Goal: Information Seeking & Learning: Learn about a topic

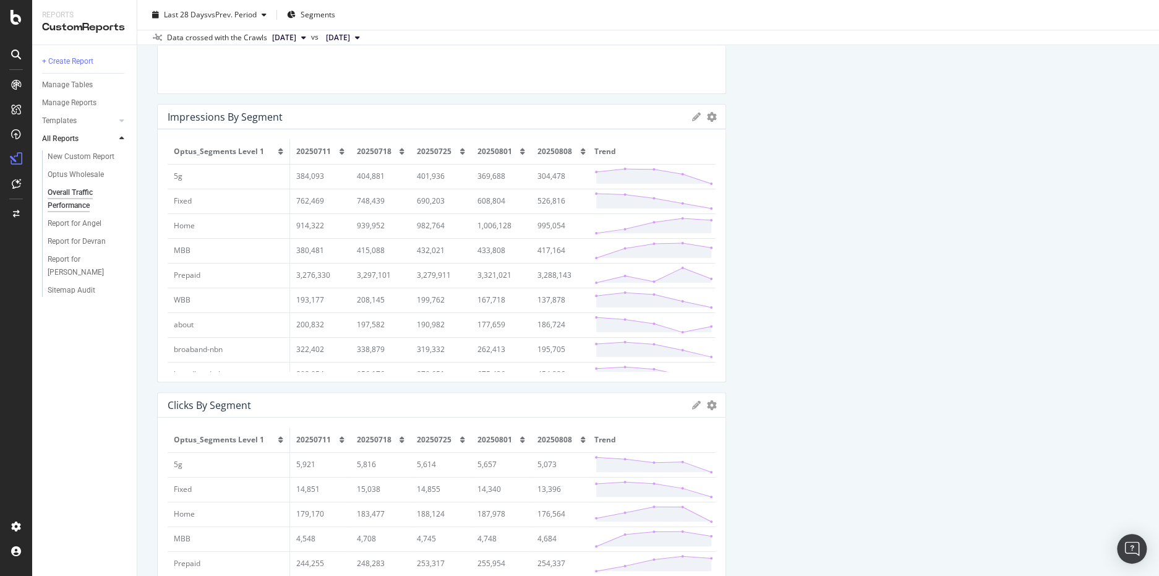
scroll to position [618, 0]
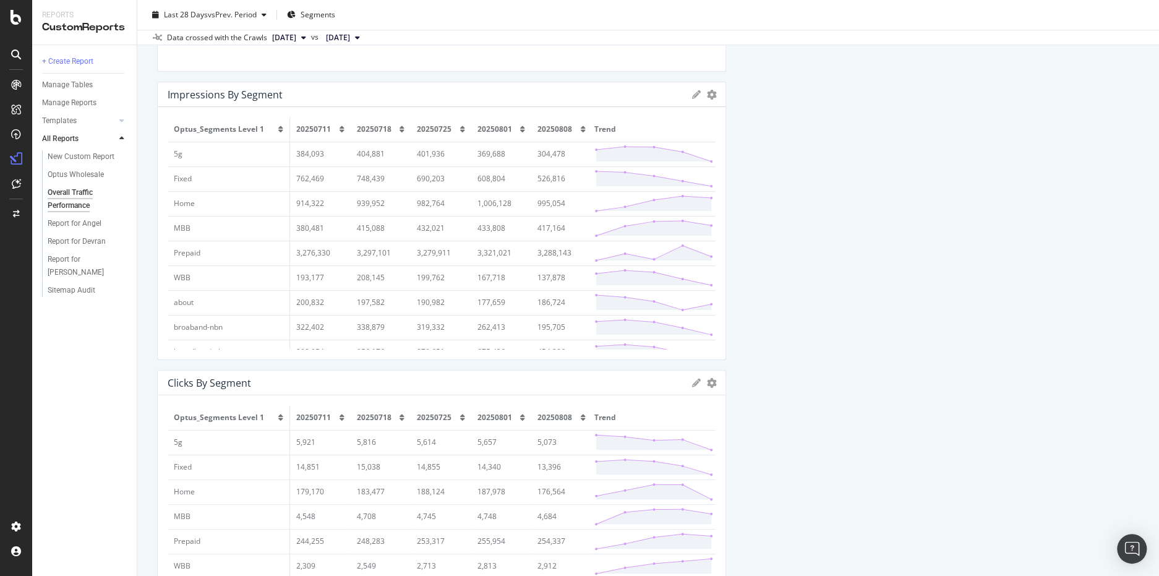
click at [825, 384] on div "KPI STATISTICS KPIs Table Edit KPIs Apply Filter Export as CSV Delete Add to Cu…" at bounding box center [648, 493] width 982 height 1976
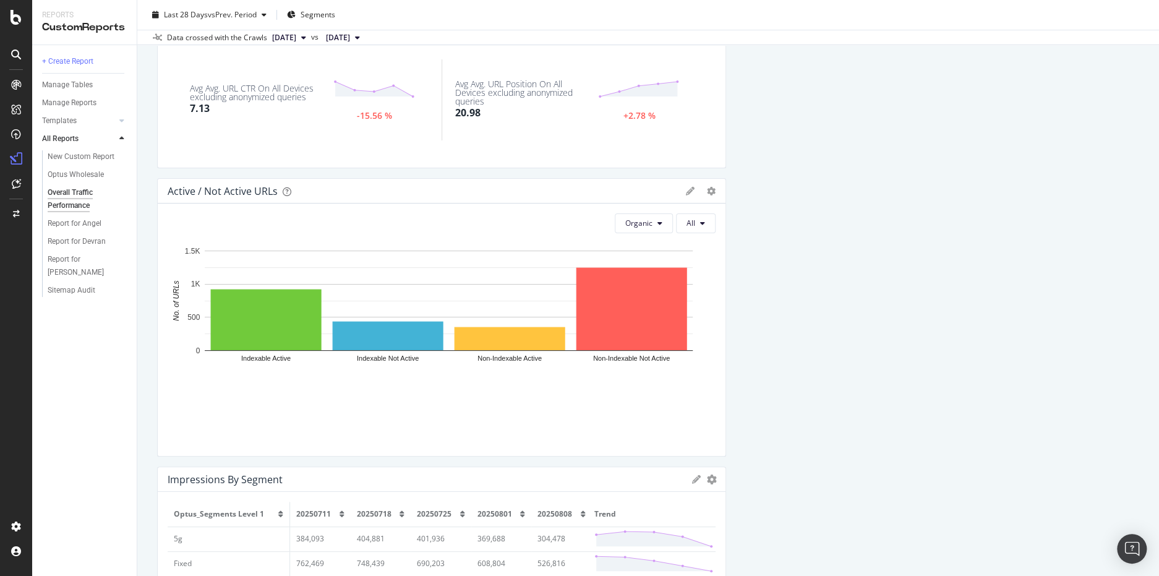
scroll to position [103, 0]
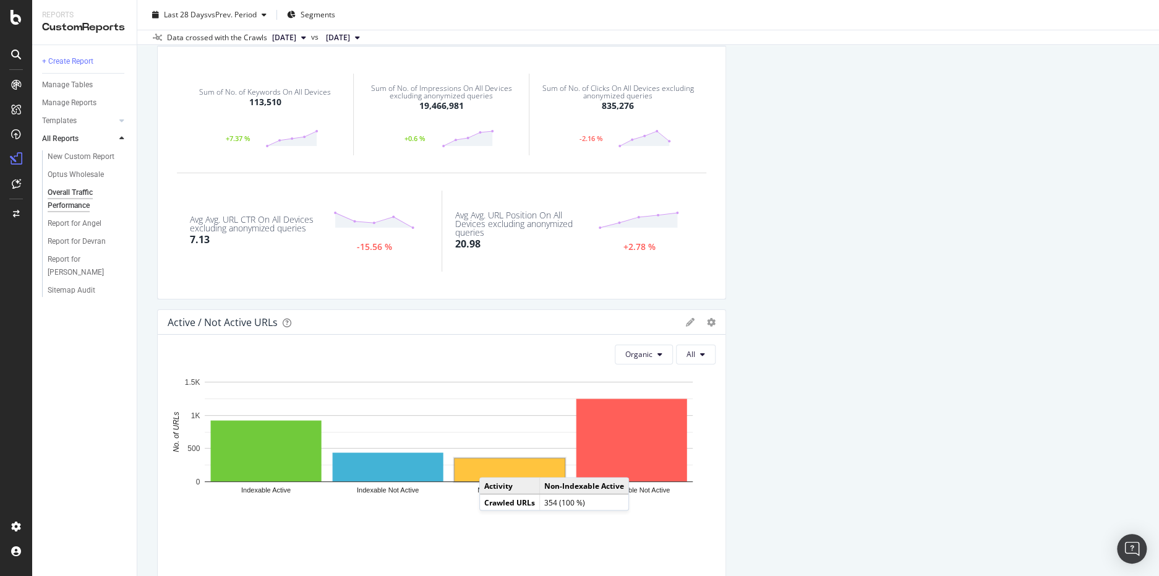
click at [491, 464] on rect "A chart." at bounding box center [509, 469] width 110 height 23
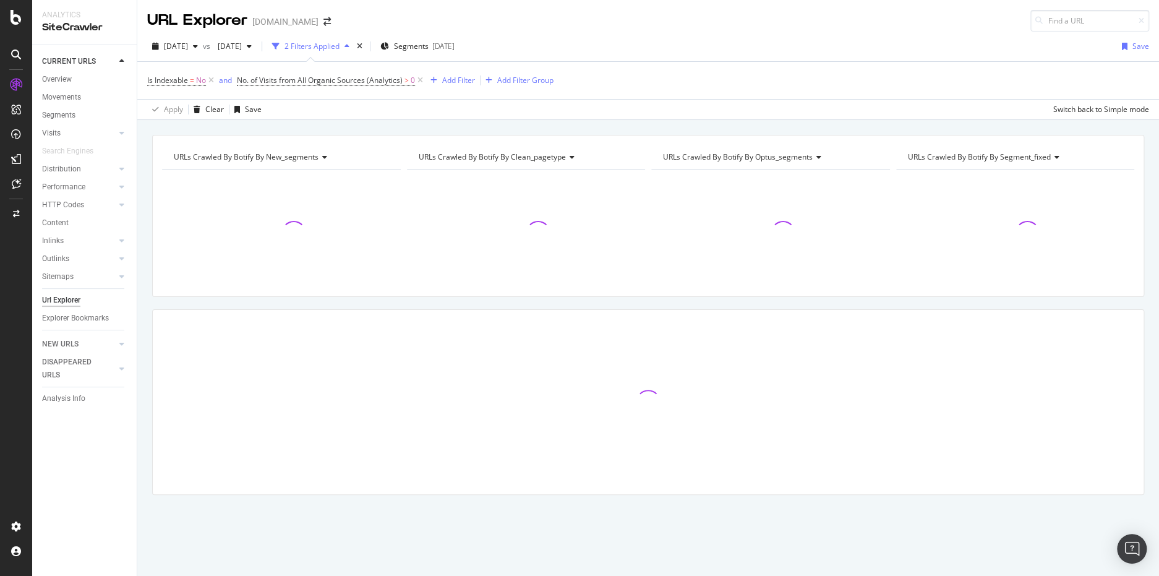
click at [148, 393] on div "URLs Crawled By Botify By new_segments Chart (by Value) Table Expand Export as …" at bounding box center [647, 336] width 1021 height 403
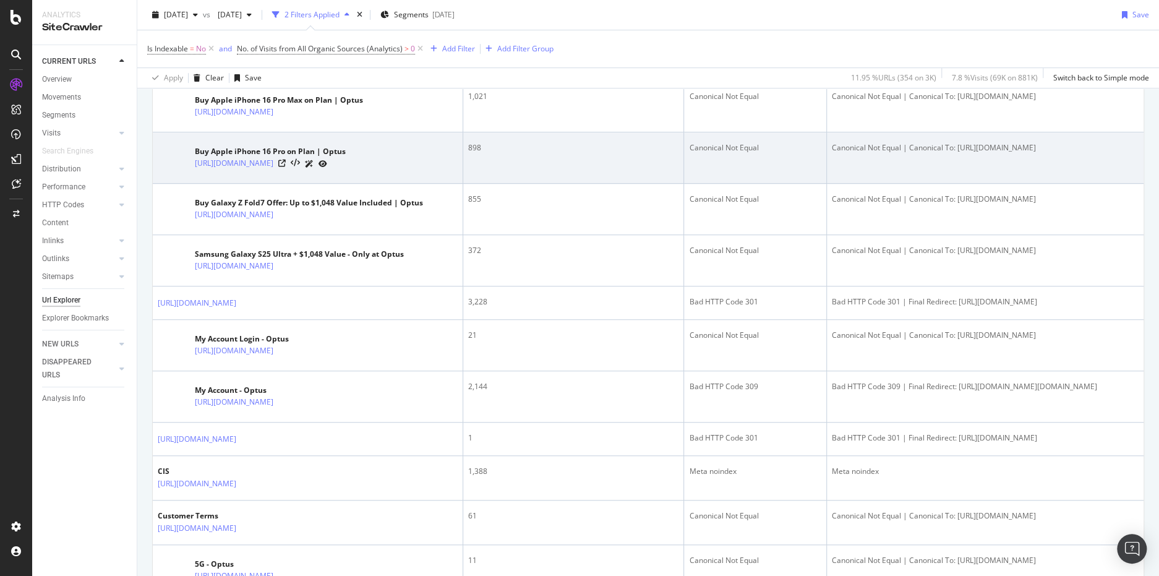
scroll to position [371, 0]
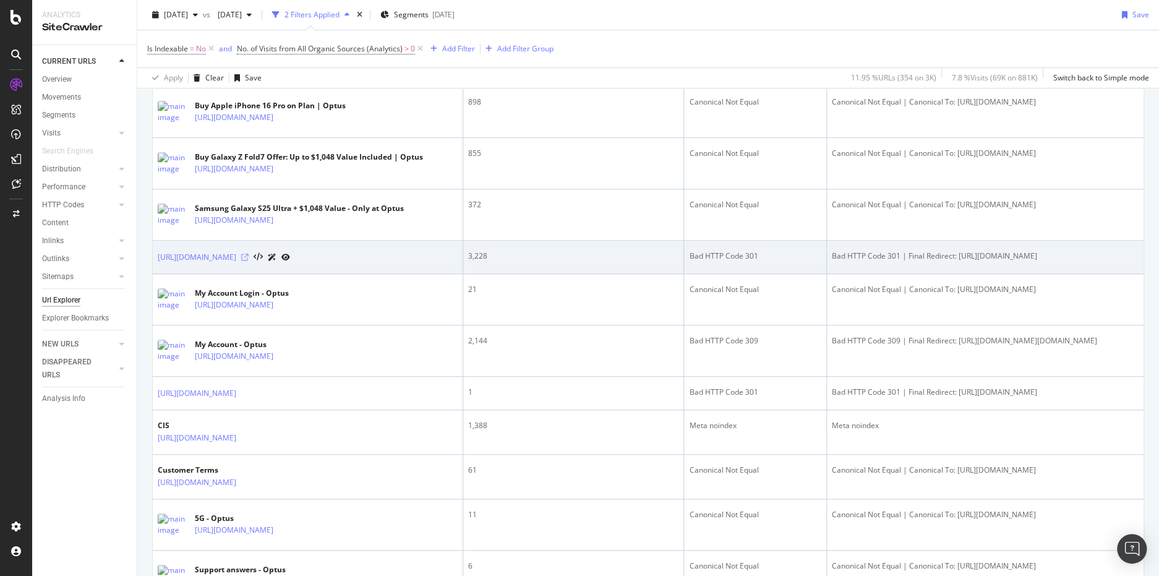
click at [249, 261] on icon at bounding box center [244, 256] width 7 height 7
